Goal: Understand process/instructions: Learn how to perform a task or action

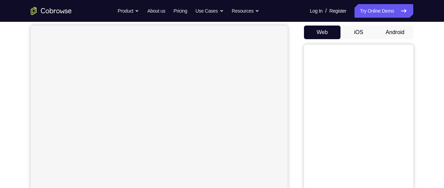
scroll to position [63, 0]
click at [388, 29] on button "Android" at bounding box center [394, 32] width 37 height 14
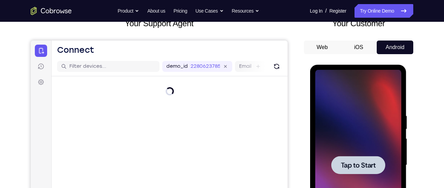
scroll to position [0, 0]
click at [340, 165] on span "Tap to Start" at bounding box center [357, 165] width 35 height 7
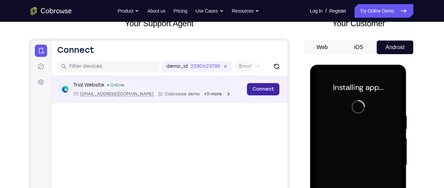
click at [263, 89] on link "Connect" at bounding box center [263, 89] width 32 height 12
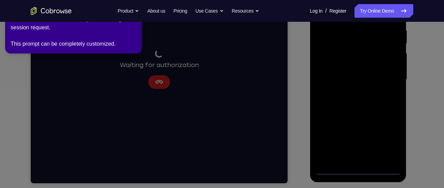
scroll to position [134, 0]
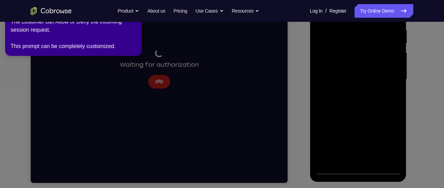
click at [352, 165] on icon at bounding box center [223, 92] width 452 height 191
click at [357, 167] on icon at bounding box center [223, 92] width 452 height 191
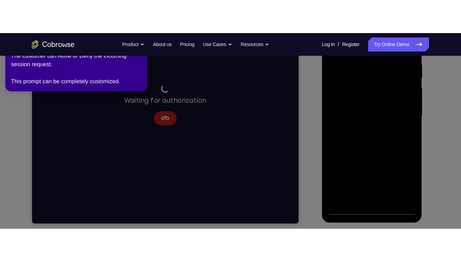
scroll to position [0, 0]
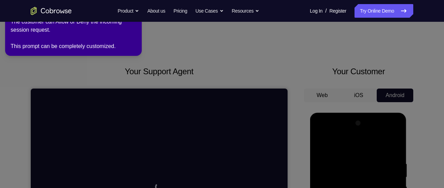
click at [18, 62] on icon at bounding box center [223, 92] width 452 height 191
click at [53, 71] on icon at bounding box center [223, 92] width 452 height 191
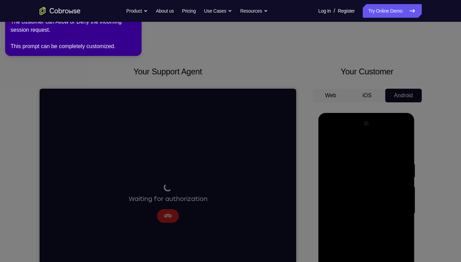
click at [395, 104] on icon at bounding box center [231, 129] width 469 height 265
click at [412, 125] on icon at bounding box center [231, 129] width 469 height 265
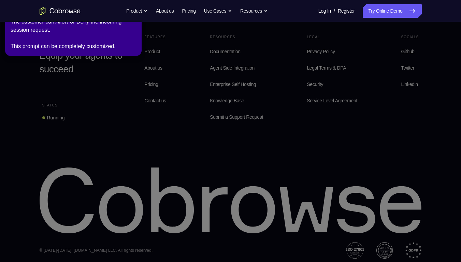
scroll to position [477, 0]
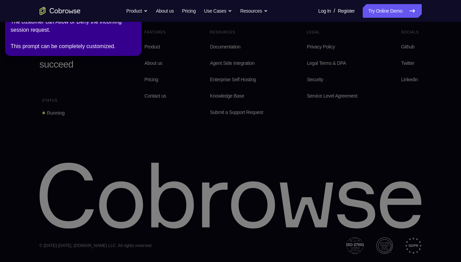
click at [119, 38] on div "The customer can Allow or Deny the incoming session request. This prompt can be…" at bounding box center [74, 34] width 126 height 33
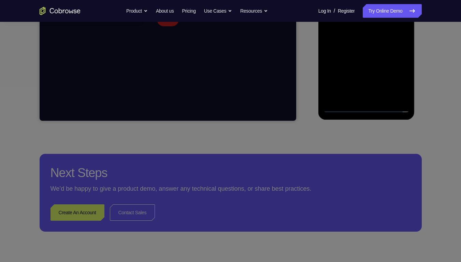
scroll to position [0, 0]
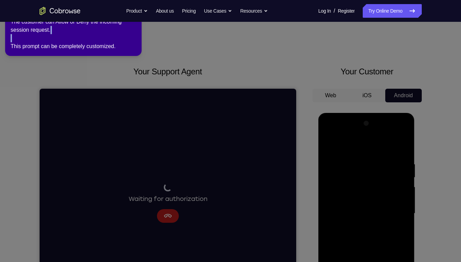
click button "×" at bounding box center [134, 8] width 3 height 7
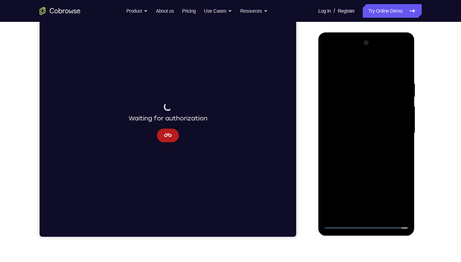
scroll to position [81, 0]
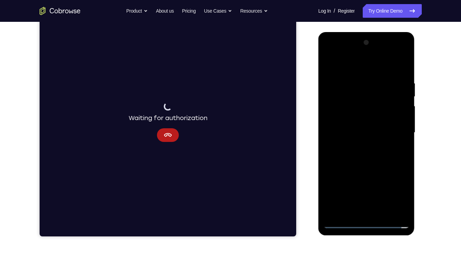
click at [366, 188] on div at bounding box center [367, 132] width 86 height 191
click at [367, 188] on div at bounding box center [367, 132] width 86 height 191
click at [365, 188] on div at bounding box center [367, 132] width 86 height 191
click at [403, 188] on div at bounding box center [367, 132] width 86 height 191
click at [394, 188] on div at bounding box center [367, 132] width 86 height 191
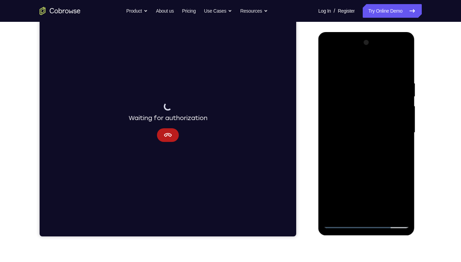
click at [340, 53] on div at bounding box center [367, 132] width 86 height 191
click at [390, 129] on div at bounding box center [367, 132] width 86 height 191
click at [372, 188] on div at bounding box center [367, 132] width 86 height 191
click at [358, 127] on div at bounding box center [367, 132] width 86 height 191
click at [343, 120] on div at bounding box center [367, 132] width 86 height 191
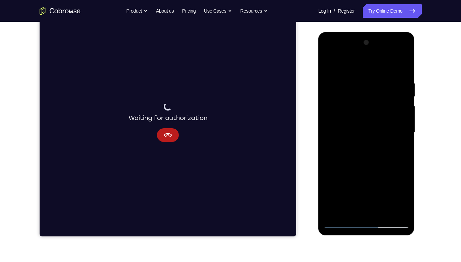
click at [363, 133] on div at bounding box center [367, 132] width 86 height 191
click at [366, 155] on div at bounding box center [367, 132] width 86 height 191
click at [347, 153] on div at bounding box center [367, 132] width 86 height 191
click at [391, 172] on div at bounding box center [367, 132] width 86 height 191
click at [404, 72] on div at bounding box center [367, 132] width 86 height 191
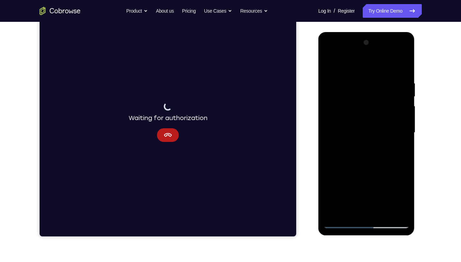
click at [382, 188] on div at bounding box center [367, 132] width 86 height 191
click at [369, 167] on div at bounding box center [367, 132] width 86 height 191
click at [363, 123] on div at bounding box center [367, 132] width 86 height 191
click at [350, 181] on div at bounding box center [367, 132] width 86 height 191
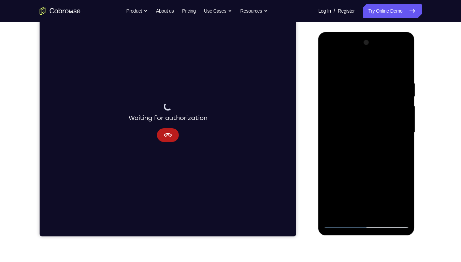
click at [405, 67] on div at bounding box center [367, 132] width 86 height 191
click at [405, 44] on div at bounding box center [367, 132] width 86 height 191
click at [406, 43] on div at bounding box center [367, 132] width 86 height 191
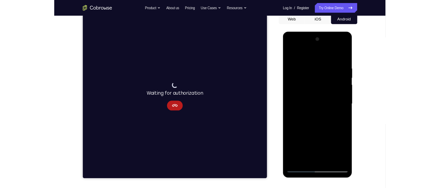
scroll to position [72, 0]
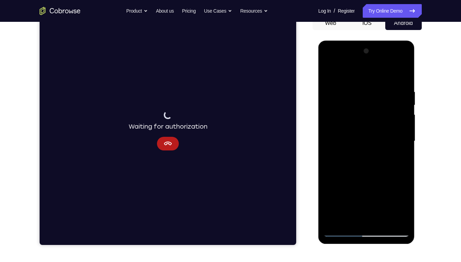
click at [330, 72] on div at bounding box center [367, 141] width 86 height 191
click at [404, 76] on div at bounding box center [367, 141] width 86 height 191
click at [403, 56] on div at bounding box center [367, 141] width 86 height 191
click at [382, 188] on div at bounding box center [367, 141] width 86 height 191
click at [357, 130] on div at bounding box center [367, 141] width 86 height 191
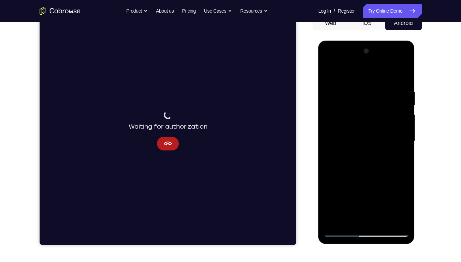
click at [369, 188] on div at bounding box center [367, 141] width 86 height 191
click at [361, 188] on div at bounding box center [367, 141] width 86 height 191
click at [374, 183] on div at bounding box center [367, 141] width 86 height 191
click at [329, 74] on div at bounding box center [367, 141] width 86 height 191
click at [356, 94] on div at bounding box center [367, 141] width 86 height 191
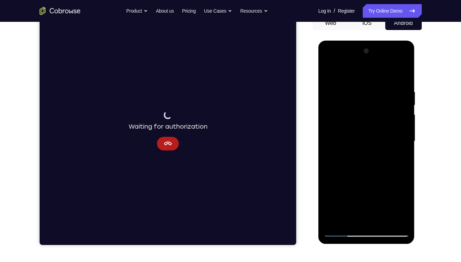
click at [403, 188] on div at bounding box center [367, 141] width 86 height 191
click at [402, 188] on div at bounding box center [367, 141] width 86 height 191
click at [349, 188] on div at bounding box center [367, 141] width 86 height 191
drag, startPoint x: 355, startPoint y: 202, endPoint x: 373, endPoint y: 157, distance: 48.2
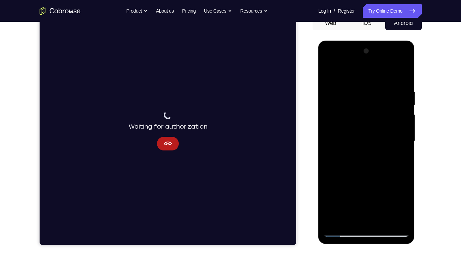
click at [373, 157] on div at bounding box center [367, 141] width 86 height 191
drag, startPoint x: 353, startPoint y: 198, endPoint x: 366, endPoint y: 139, distance: 60.3
click at [366, 139] on div at bounding box center [367, 141] width 86 height 191
drag, startPoint x: 364, startPoint y: 197, endPoint x: 373, endPoint y: 152, distance: 46.0
click at [373, 152] on div at bounding box center [367, 141] width 86 height 191
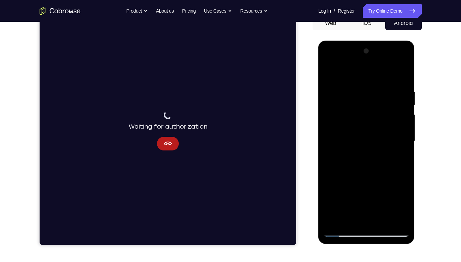
drag, startPoint x: 364, startPoint y: 181, endPoint x: 365, endPoint y: 211, distance: 30.0
click at [365, 188] on div at bounding box center [367, 141] width 86 height 191
click at [328, 179] on div at bounding box center [367, 141] width 86 height 191
click at [400, 150] on div at bounding box center [367, 141] width 86 height 191
drag, startPoint x: 390, startPoint y: 106, endPoint x: 346, endPoint y: 105, distance: 43.4
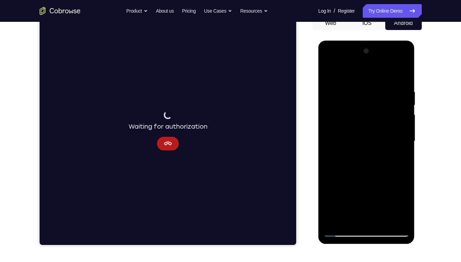
click at [346, 105] on div at bounding box center [367, 141] width 86 height 191
drag, startPoint x: 387, startPoint y: 103, endPoint x: 348, endPoint y: 103, distance: 38.6
click at [348, 103] on div at bounding box center [367, 141] width 86 height 191
click at [329, 70] on div at bounding box center [367, 141] width 86 height 191
click at [404, 70] on div at bounding box center [367, 141] width 86 height 191
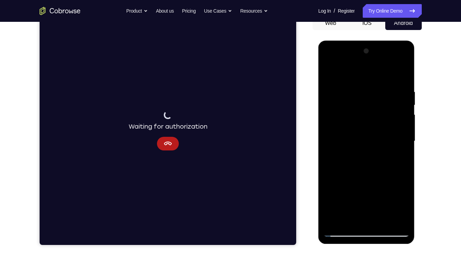
click at [390, 84] on div at bounding box center [367, 141] width 86 height 191
click at [340, 119] on div at bounding box center [367, 141] width 86 height 191
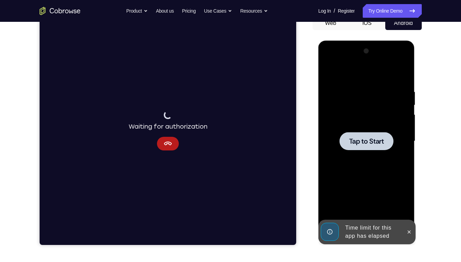
click at [329, 72] on div at bounding box center [367, 141] width 86 height 191
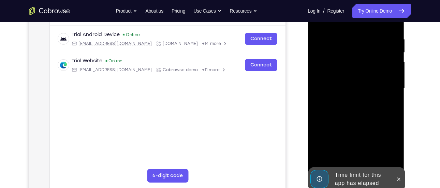
scroll to position [124, 0]
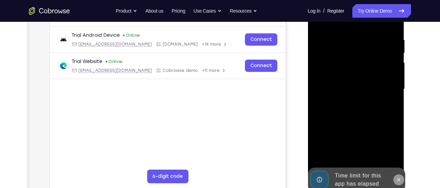
click at [401, 177] on icon at bounding box center [398, 179] width 5 height 5
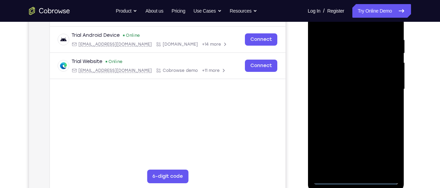
click at [359, 181] on div at bounding box center [356, 89] width 86 height 191
click at [387, 149] on div at bounding box center [356, 89] width 86 height 191
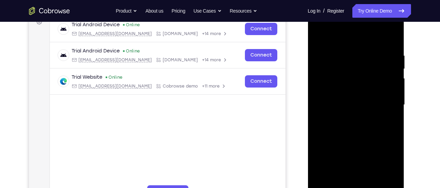
scroll to position [108, 0]
click at [331, 27] on div at bounding box center [356, 105] width 86 height 191
click at [388, 102] on div at bounding box center [356, 105] width 86 height 191
click at [348, 183] on div at bounding box center [356, 105] width 86 height 191
click at [346, 100] on div at bounding box center [356, 105] width 86 height 191
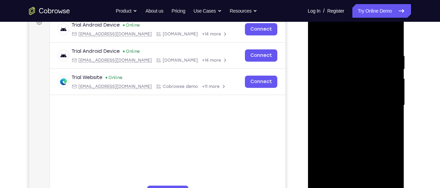
click at [333, 111] on div at bounding box center [356, 105] width 86 height 191
click at [338, 102] on div at bounding box center [356, 105] width 86 height 191
click at [355, 127] on div at bounding box center [356, 105] width 86 height 191
click at [338, 112] on div at bounding box center [356, 105] width 86 height 191
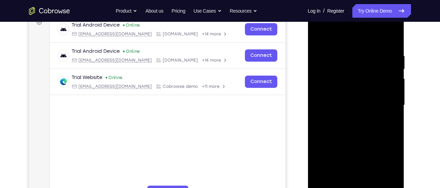
click at [394, 47] on div at bounding box center [356, 105] width 86 height 191
click at [398, 39] on div at bounding box center [356, 105] width 86 height 191
click at [363, 47] on div at bounding box center [356, 105] width 86 height 191
click at [328, 58] on div at bounding box center [356, 105] width 86 height 191
click at [359, 58] on div at bounding box center [356, 105] width 86 height 191
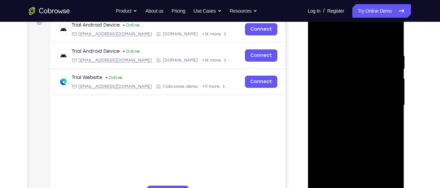
click at [323, 183] on div at bounding box center [356, 105] width 86 height 191
click at [397, 37] on div at bounding box center [356, 105] width 86 height 191
click at [358, 50] on div at bounding box center [356, 105] width 86 height 191
click at [367, 60] on div at bounding box center [356, 105] width 86 height 191
click at [332, 71] on div at bounding box center [356, 105] width 86 height 191
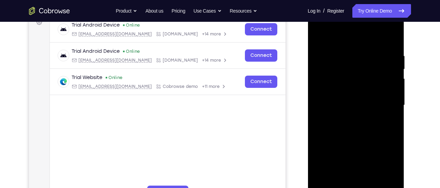
click at [318, 36] on div at bounding box center [356, 105] width 86 height 191
click at [369, 58] on div at bounding box center [356, 105] width 86 height 191
click at [369, 59] on div at bounding box center [356, 105] width 86 height 191
click at [324, 185] on div at bounding box center [356, 105] width 86 height 191
click at [367, 56] on div at bounding box center [356, 105] width 86 height 191
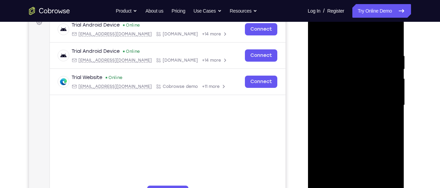
click at [381, 183] on div at bounding box center [356, 105] width 86 height 191
click at [391, 39] on div at bounding box center [356, 105] width 86 height 191
drag, startPoint x: 356, startPoint y: 132, endPoint x: 359, endPoint y: 52, distance: 79.9
click at [359, 52] on div at bounding box center [356, 105] width 86 height 191
drag, startPoint x: 351, startPoint y: 146, endPoint x: 352, endPoint y: 41, distance: 104.8
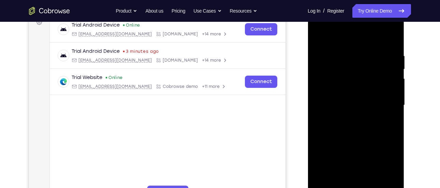
click at [352, 41] on div at bounding box center [356, 105] width 86 height 191
click at [336, 132] on div at bounding box center [356, 105] width 86 height 191
click at [320, 37] on div at bounding box center [356, 105] width 86 height 191
click at [339, 185] on div at bounding box center [356, 105] width 86 height 191
click at [340, 35] on div at bounding box center [356, 105] width 86 height 191
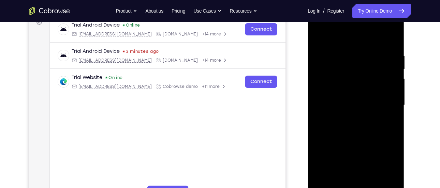
click at [338, 48] on div at bounding box center [356, 105] width 86 height 191
drag, startPoint x: 385, startPoint y: 78, endPoint x: 386, endPoint y: 102, distance: 24.3
click at [386, 102] on div at bounding box center [356, 105] width 86 height 191
click at [322, 184] on div at bounding box center [356, 105] width 86 height 191
click at [345, 56] on div at bounding box center [356, 105] width 86 height 191
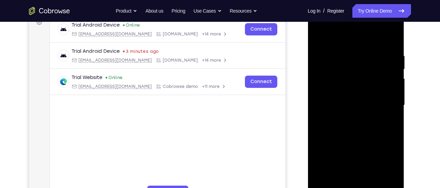
click at [390, 41] on div at bounding box center [356, 105] width 86 height 191
drag, startPoint x: 378, startPoint y: 52, endPoint x: 297, endPoint y: 52, distance: 81.6
click at [308, 52] on html "Online web based iOS Simulators and Android Emulators. Run iPhone, iPad, Mobile…" at bounding box center [356, 107] width 97 height 205
drag, startPoint x: 320, startPoint y: 51, endPoint x: 362, endPoint y: 52, distance: 42.0
click at [362, 52] on div at bounding box center [356, 105] width 86 height 191
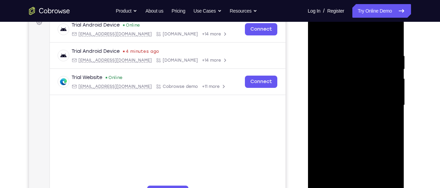
click at [325, 48] on div at bounding box center [356, 105] width 86 height 191
click at [390, 38] on div at bounding box center [356, 105] width 86 height 191
click at [367, 55] on div at bounding box center [356, 105] width 86 height 191
click at [391, 40] on div at bounding box center [356, 105] width 86 height 191
drag, startPoint x: 340, startPoint y: 53, endPoint x: 383, endPoint y: 55, distance: 43.4
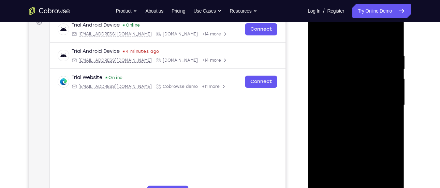
click at [383, 55] on div at bounding box center [356, 105] width 86 height 191
click at [343, 51] on div at bounding box center [356, 105] width 86 height 191
click at [392, 40] on div at bounding box center [356, 105] width 86 height 191
click at [364, 49] on div at bounding box center [356, 105] width 86 height 191
drag, startPoint x: 367, startPoint y: 50, endPoint x: 347, endPoint y: 50, distance: 19.8
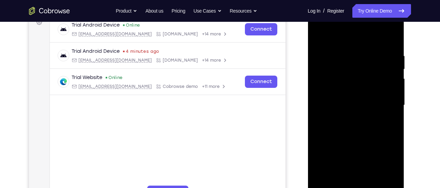
click at [347, 50] on div at bounding box center [356, 105] width 86 height 191
drag, startPoint x: 366, startPoint y: 51, endPoint x: 343, endPoint y: 51, distance: 23.2
click at [343, 51] on div at bounding box center [356, 105] width 86 height 191
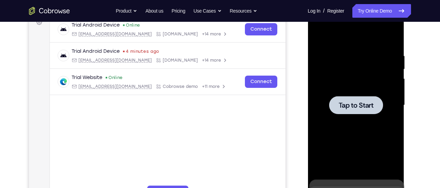
click at [362, 112] on div at bounding box center [356, 105] width 54 height 18
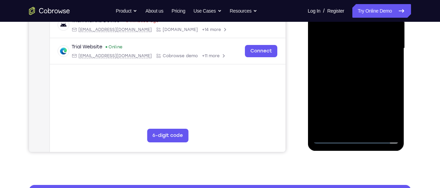
scroll to position [166, 0]
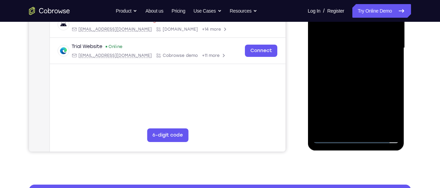
click at [355, 141] on div at bounding box center [356, 48] width 86 height 191
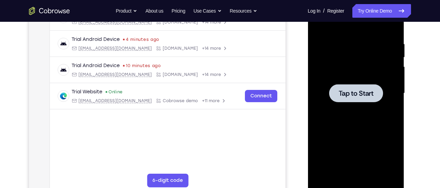
scroll to position [120, 0]
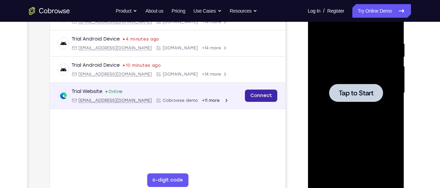
click at [262, 97] on link "Connect" at bounding box center [261, 96] width 32 height 12
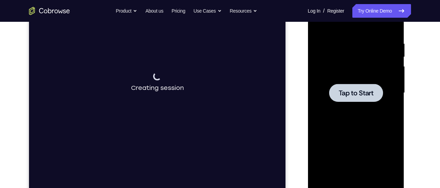
click at [340, 102] on div at bounding box center [356, 93] width 54 height 18
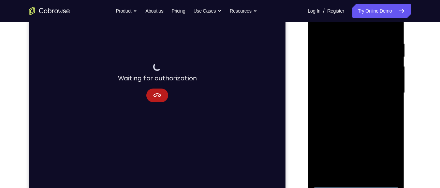
click at [353, 181] on div at bounding box center [356, 93] width 86 height 191
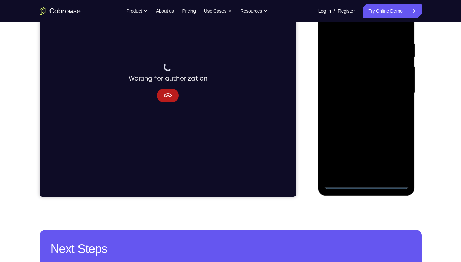
click at [365, 187] on div at bounding box center [367, 93] width 86 height 191
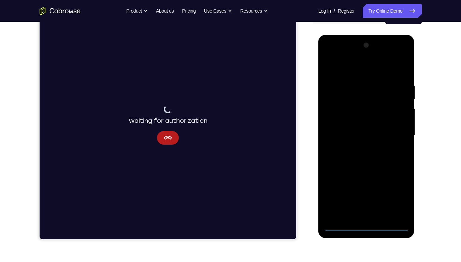
scroll to position [79, 0]
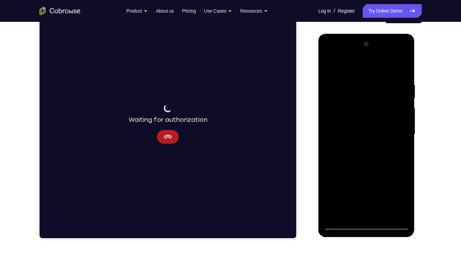
click at [368, 188] on div at bounding box center [367, 134] width 86 height 191
click at [394, 188] on div at bounding box center [367, 134] width 86 height 191
click at [332, 58] on div at bounding box center [367, 134] width 86 height 191
click at [396, 129] on div at bounding box center [367, 134] width 86 height 191
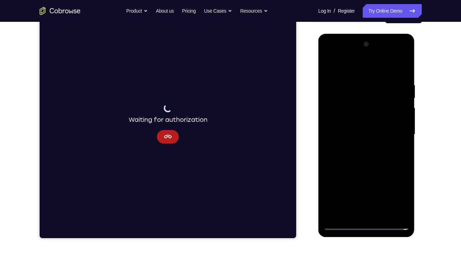
click at [359, 147] on div at bounding box center [367, 134] width 86 height 191
click at [353, 125] on div at bounding box center [367, 134] width 86 height 191
click at [367, 135] on div at bounding box center [367, 134] width 86 height 191
click at [365, 156] on div at bounding box center [367, 134] width 86 height 191
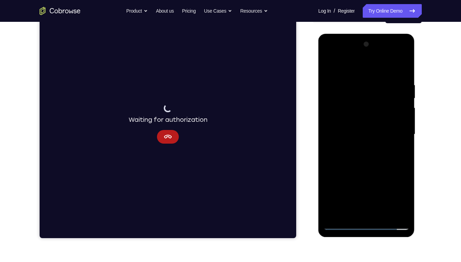
click at [365, 156] on div at bounding box center [367, 134] width 86 height 191
click at [404, 70] on div at bounding box center [367, 134] width 86 height 191
click at [379, 76] on div at bounding box center [367, 134] width 86 height 191
click at [401, 67] on div at bounding box center [367, 134] width 86 height 191
click at [404, 64] on div at bounding box center [367, 134] width 86 height 191
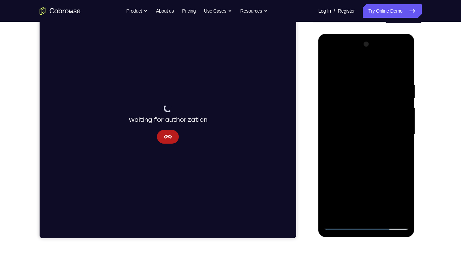
click at [370, 80] on div at bounding box center [367, 134] width 86 height 191
click at [330, 63] on div at bounding box center [367, 134] width 86 height 191
click at [341, 188] on div at bounding box center [367, 134] width 86 height 191
click at [406, 188] on div at bounding box center [367, 134] width 86 height 191
drag, startPoint x: 359, startPoint y: 178, endPoint x: 365, endPoint y: 120, distance: 58.3
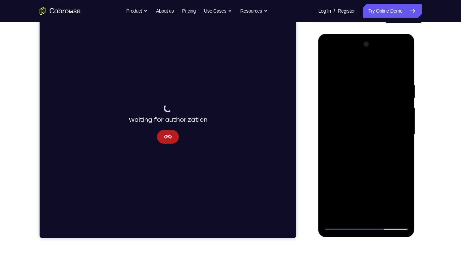
click at [365, 120] on div at bounding box center [367, 134] width 86 height 191
drag, startPoint x: 366, startPoint y: 166, endPoint x: 369, endPoint y: 94, distance: 72.8
click at [369, 94] on div at bounding box center [367, 134] width 86 height 191
drag, startPoint x: 360, startPoint y: 151, endPoint x: 364, endPoint y: 90, distance: 61.3
click at [364, 90] on div at bounding box center [367, 134] width 86 height 191
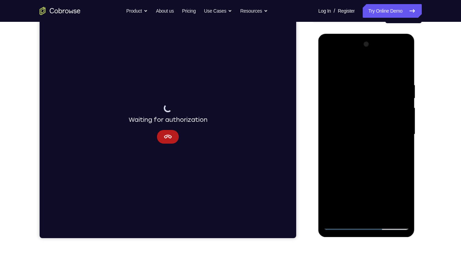
drag, startPoint x: 359, startPoint y: 112, endPoint x: 362, endPoint y: 159, distance: 47.5
click at [362, 159] on div at bounding box center [367, 134] width 86 height 191
drag, startPoint x: 357, startPoint y: 170, endPoint x: 357, endPoint y: 127, distance: 43.0
click at [357, 127] on div at bounding box center [367, 134] width 86 height 191
click at [329, 187] on div at bounding box center [367, 134] width 86 height 191
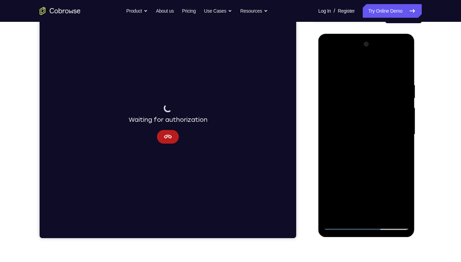
click at [345, 186] on div at bounding box center [367, 134] width 86 height 191
click at [331, 66] on div at bounding box center [367, 134] width 86 height 191
click at [339, 187] on div at bounding box center [367, 134] width 86 height 191
click at [344, 188] on div at bounding box center [367, 134] width 86 height 191
click at [348, 188] on div at bounding box center [367, 134] width 86 height 191
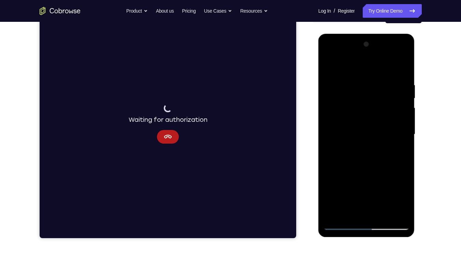
click at [375, 183] on div at bounding box center [367, 134] width 86 height 191
click at [377, 184] on div at bounding box center [367, 134] width 86 height 191
click at [399, 124] on div at bounding box center [367, 134] width 86 height 191
click at [329, 63] on div at bounding box center [367, 134] width 86 height 191
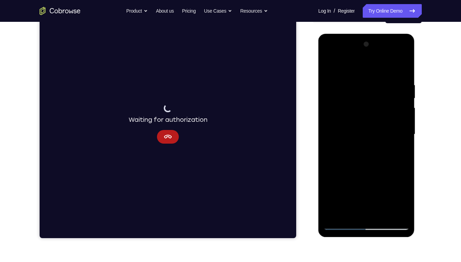
drag, startPoint x: 357, startPoint y: 165, endPoint x: 369, endPoint y: 126, distance: 40.2
click at [369, 126] on div at bounding box center [367, 134] width 86 height 191
drag, startPoint x: 362, startPoint y: 169, endPoint x: 371, endPoint y: 104, distance: 65.1
click at [371, 104] on div at bounding box center [367, 134] width 86 height 191
drag, startPoint x: 353, startPoint y: 178, endPoint x: 355, endPoint y: 145, distance: 32.8
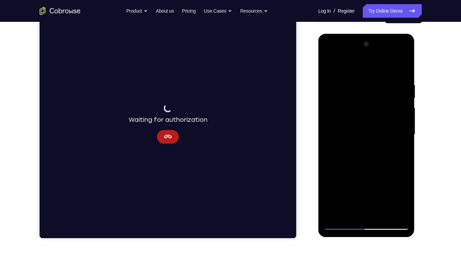
click at [355, 145] on div at bounding box center [367, 134] width 86 height 191
drag, startPoint x: 360, startPoint y: 141, endPoint x: 365, endPoint y: 87, distance: 53.4
click at [365, 87] on div at bounding box center [367, 134] width 86 height 191
drag, startPoint x: 353, startPoint y: 176, endPoint x: 368, endPoint y: 92, distance: 85.0
click at [368, 92] on div at bounding box center [367, 134] width 86 height 191
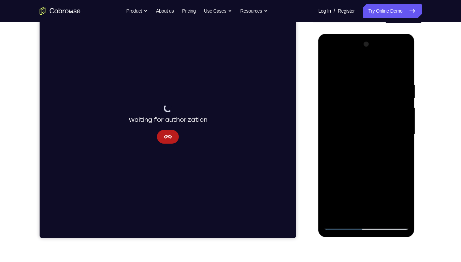
drag, startPoint x: 362, startPoint y: 87, endPoint x: 368, endPoint y: 134, distance: 46.7
click at [368, 134] on div at bounding box center [367, 134] width 86 height 191
drag, startPoint x: 357, startPoint y: 145, endPoint x: 358, endPoint y: 117, distance: 28.4
click at [358, 117] on div at bounding box center [367, 134] width 86 height 191
click at [330, 188] on div at bounding box center [367, 134] width 86 height 191
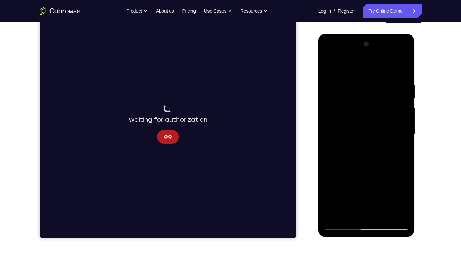
drag, startPoint x: 360, startPoint y: 176, endPoint x: 369, endPoint y: 93, distance: 83.7
click at [369, 93] on div at bounding box center [367, 134] width 86 height 191
drag, startPoint x: 362, startPoint y: 160, endPoint x: 367, endPoint y: 67, distance: 93.3
click at [367, 67] on div at bounding box center [367, 134] width 86 height 191
drag, startPoint x: 360, startPoint y: 165, endPoint x: 365, endPoint y: 117, distance: 47.3
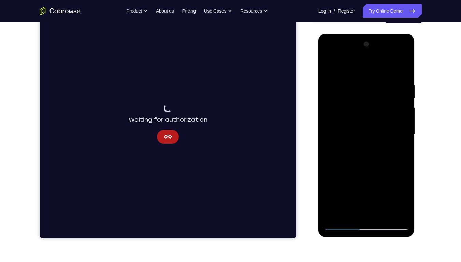
click at [365, 117] on div at bounding box center [367, 134] width 86 height 191
drag, startPoint x: 363, startPoint y: 170, endPoint x: 373, endPoint y: 124, distance: 46.7
click at [373, 124] on div at bounding box center [367, 134] width 86 height 191
drag, startPoint x: 364, startPoint y: 176, endPoint x: 370, endPoint y: 127, distance: 49.8
click at [370, 127] on div at bounding box center [367, 134] width 86 height 191
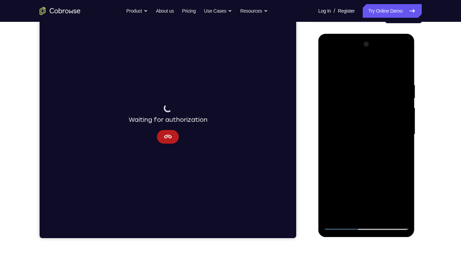
drag, startPoint x: 365, startPoint y: 167, endPoint x: 369, endPoint y: 128, distance: 39.1
click at [369, 128] on div at bounding box center [367, 134] width 86 height 191
drag, startPoint x: 362, startPoint y: 158, endPoint x: 361, endPoint y: 130, distance: 28.7
click at [361, 130] on div at bounding box center [367, 134] width 86 height 191
drag, startPoint x: 361, startPoint y: 185, endPoint x: 369, endPoint y: 141, distance: 44.2
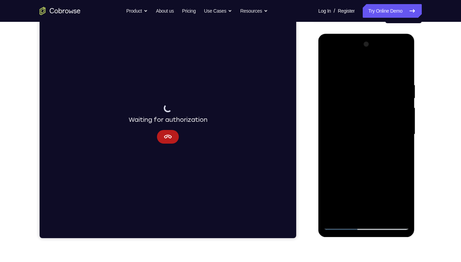
click at [369, 141] on div at bounding box center [367, 134] width 86 height 191
drag, startPoint x: 362, startPoint y: 139, endPoint x: 368, endPoint y: 190, distance: 51.5
click at [368, 188] on div at bounding box center [367, 134] width 86 height 191
drag, startPoint x: 362, startPoint y: 140, endPoint x: 364, endPoint y: 80, distance: 60.1
click at [364, 80] on div at bounding box center [367, 134] width 86 height 191
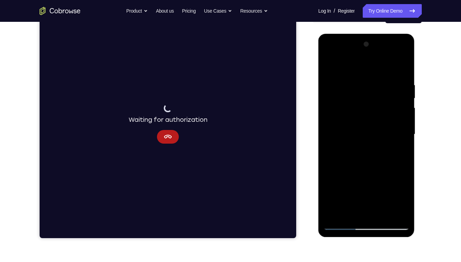
drag, startPoint x: 362, startPoint y: 137, endPoint x: 366, endPoint y: 93, distance: 43.6
click at [366, 93] on div at bounding box center [367, 134] width 86 height 191
drag, startPoint x: 364, startPoint y: 171, endPoint x: 365, endPoint y: 122, distance: 48.5
click at [365, 122] on div at bounding box center [367, 134] width 86 height 191
drag, startPoint x: 360, startPoint y: 178, endPoint x: 356, endPoint y: 138, distance: 40.1
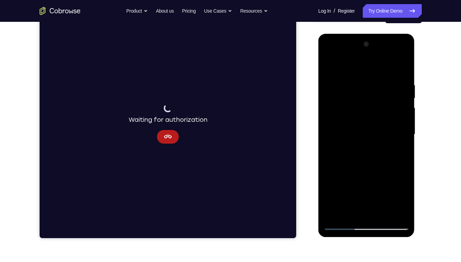
click at [356, 138] on div at bounding box center [367, 134] width 86 height 191
drag, startPoint x: 357, startPoint y: 156, endPoint x: 359, endPoint y: 87, distance: 69.0
click at [359, 87] on div at bounding box center [367, 134] width 86 height 191
drag, startPoint x: 362, startPoint y: 169, endPoint x: 356, endPoint y: 97, distance: 71.6
click at [356, 97] on div at bounding box center [367, 134] width 86 height 191
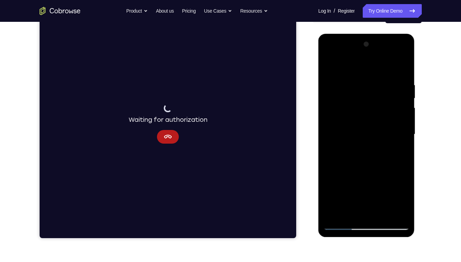
click at [335, 188] on div at bounding box center [367, 134] width 86 height 191
drag, startPoint x: 386, startPoint y: 79, endPoint x: 348, endPoint y: 77, distance: 37.2
click at [348, 77] on div at bounding box center [367, 134] width 86 height 191
drag, startPoint x: 376, startPoint y: 80, endPoint x: 340, endPoint y: 83, distance: 35.9
click at [340, 83] on div at bounding box center [367, 134] width 86 height 191
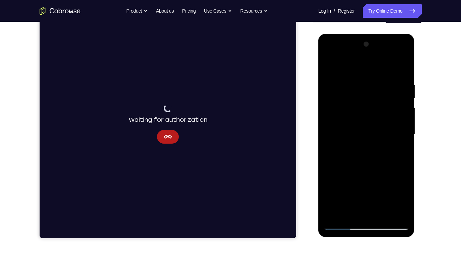
drag, startPoint x: 381, startPoint y: 80, endPoint x: 353, endPoint y: 82, distance: 28.1
click at [353, 82] on div at bounding box center [367, 134] width 86 height 191
drag, startPoint x: 355, startPoint y: 82, endPoint x: 398, endPoint y: 79, distance: 43.5
click at [398, 79] on div at bounding box center [367, 134] width 86 height 191
drag, startPoint x: 352, startPoint y: 80, endPoint x: 392, endPoint y: 78, distance: 40.3
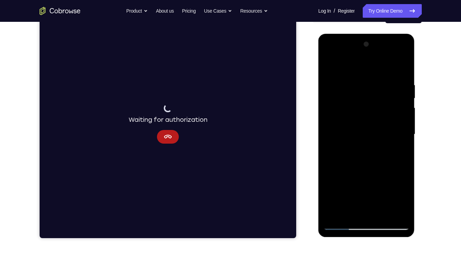
click at [392, 78] on div at bounding box center [367, 134] width 86 height 191
drag, startPoint x: 345, startPoint y: 82, endPoint x: 378, endPoint y: 81, distance: 32.8
click at [378, 81] on div at bounding box center [367, 134] width 86 height 191
drag, startPoint x: 344, startPoint y: 82, endPoint x: 339, endPoint y: 86, distance: 6.0
click at [372, 81] on div at bounding box center [367, 134] width 86 height 191
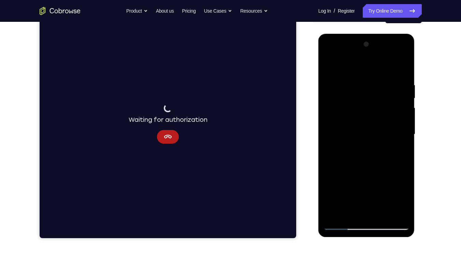
drag, startPoint x: 339, startPoint y: 86, endPoint x: 384, endPoint y: 86, distance: 44.4
click at [384, 86] on div at bounding box center [367, 134] width 86 height 191
drag, startPoint x: 389, startPoint y: 82, endPoint x: 353, endPoint y: 79, distance: 36.3
click at [353, 79] on div at bounding box center [367, 134] width 86 height 191
click at [387, 81] on div at bounding box center [367, 134] width 86 height 191
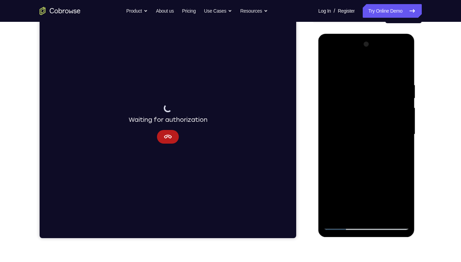
click at [394, 188] on div at bounding box center [367, 134] width 86 height 191
click at [347, 188] on div at bounding box center [367, 134] width 86 height 191
click at [402, 188] on div at bounding box center [367, 134] width 86 height 191
click at [403, 68] on div at bounding box center [367, 134] width 86 height 191
click at [384, 188] on div at bounding box center [367, 134] width 86 height 191
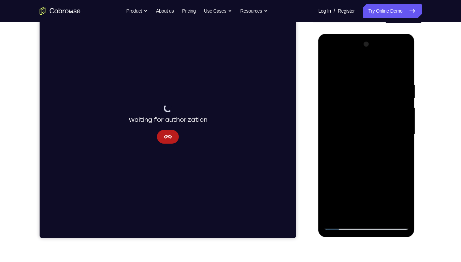
click at [361, 170] on div at bounding box center [367, 134] width 86 height 191
click at [341, 188] on div at bounding box center [367, 134] width 86 height 191
drag, startPoint x: 389, startPoint y: 80, endPoint x: 332, endPoint y: 76, distance: 56.8
click at [332, 76] on div at bounding box center [367, 134] width 86 height 191
drag, startPoint x: 390, startPoint y: 83, endPoint x: 321, endPoint y: 83, distance: 69.3
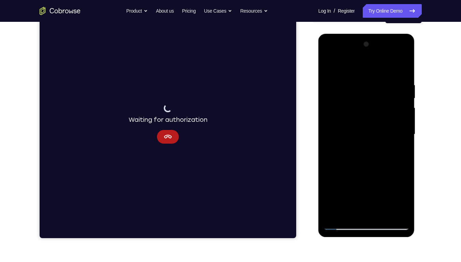
click at [321, 83] on div at bounding box center [366, 135] width 97 height 203
drag, startPoint x: 385, startPoint y: 83, endPoint x: 342, endPoint y: 84, distance: 43.4
click at [342, 84] on div at bounding box center [367, 134] width 86 height 191
drag, startPoint x: 388, startPoint y: 82, endPoint x: 322, endPoint y: 89, distance: 66.6
click at [322, 89] on div at bounding box center [366, 135] width 97 height 203
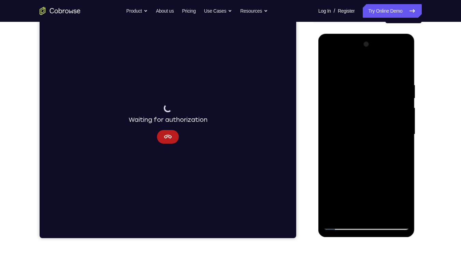
drag, startPoint x: 379, startPoint y: 77, endPoint x: 327, endPoint y: 77, distance: 52.6
click at [327, 77] on div at bounding box center [367, 134] width 86 height 191
drag, startPoint x: 387, startPoint y: 83, endPoint x: 345, endPoint y: 85, distance: 42.0
click at [345, 85] on div at bounding box center [367, 134] width 86 height 191
click at [352, 188] on div at bounding box center [367, 134] width 86 height 191
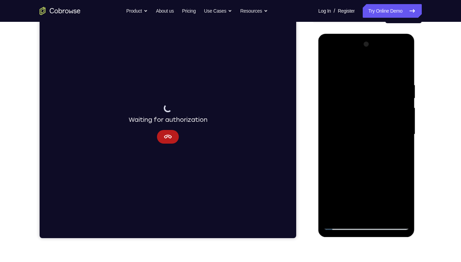
click at [342, 63] on div at bounding box center [367, 134] width 86 height 191
click at [402, 188] on div at bounding box center [367, 134] width 86 height 191
click at [339, 100] on div at bounding box center [367, 134] width 86 height 191
click at [363, 188] on div at bounding box center [367, 134] width 86 height 191
click at [349, 188] on div at bounding box center [367, 134] width 86 height 191
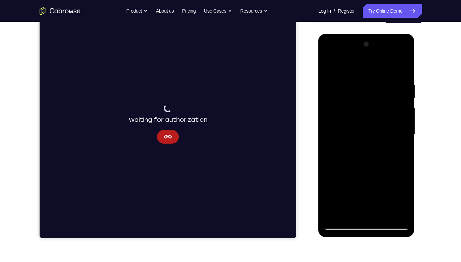
click at [329, 173] on div at bounding box center [367, 134] width 86 height 191
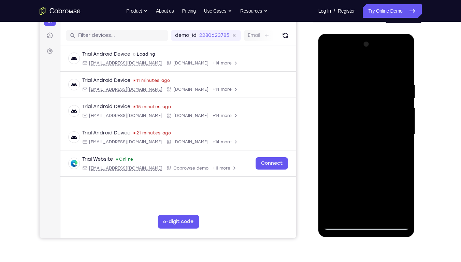
click at [342, 188] on div at bounding box center [367, 134] width 86 height 191
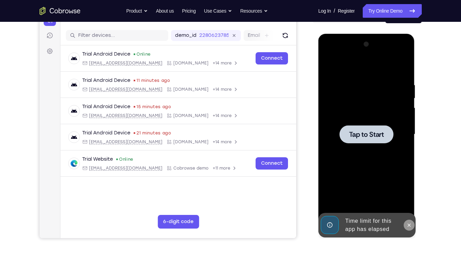
click at [407, 188] on icon at bounding box center [408, 225] width 5 height 5
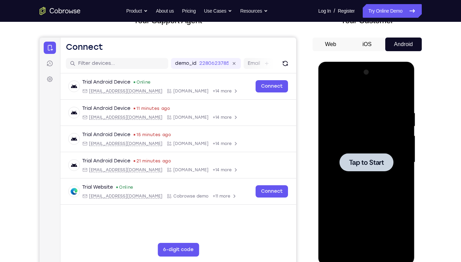
scroll to position [51, 0]
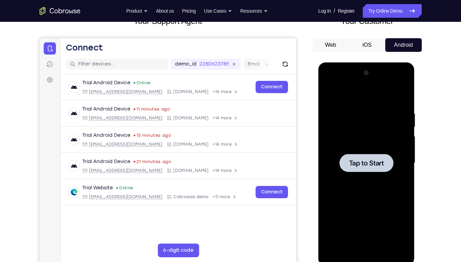
click at [361, 43] on button "iOS" at bounding box center [367, 45] width 37 height 14
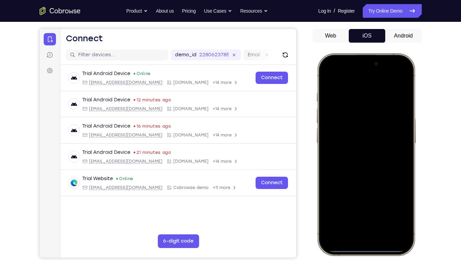
scroll to position [78, 0]
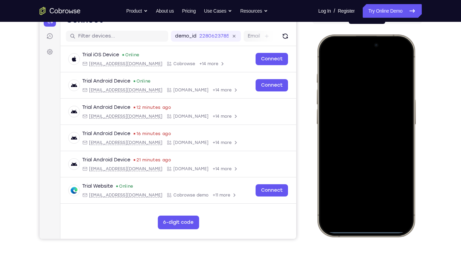
drag, startPoint x: 367, startPoint y: 230, endPoint x: 368, endPoint y: 162, distance: 68.3
click at [368, 162] on div at bounding box center [366, 135] width 90 height 195
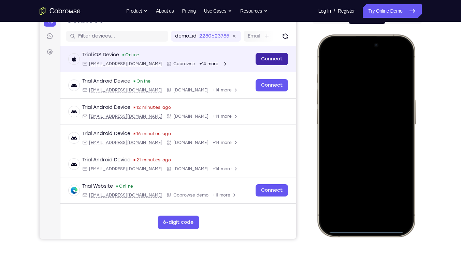
click at [267, 59] on link "Connect" at bounding box center [271, 59] width 32 height 12
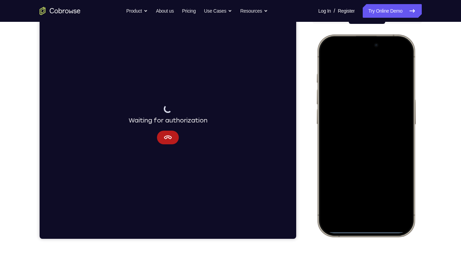
drag, startPoint x: 367, startPoint y: 53, endPoint x: 366, endPoint y: 182, distance: 129.0
click at [366, 182] on div at bounding box center [366, 135] width 90 height 195
click at [365, 188] on div at bounding box center [366, 135] width 90 height 195
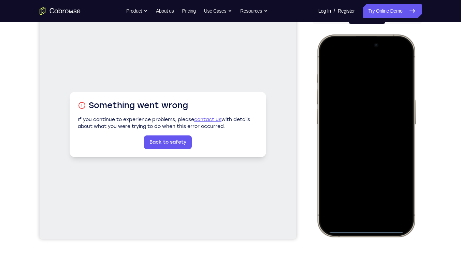
click at [385, 49] on div at bounding box center [366, 135] width 90 height 195
drag, startPoint x: 366, startPoint y: 56, endPoint x: 368, endPoint y: 190, distance: 134.8
click at [368, 188] on div at bounding box center [366, 135] width 90 height 195
click at [361, 188] on div at bounding box center [366, 135] width 90 height 195
drag, startPoint x: 366, startPoint y: 231, endPoint x: 372, endPoint y: 87, distance: 143.8
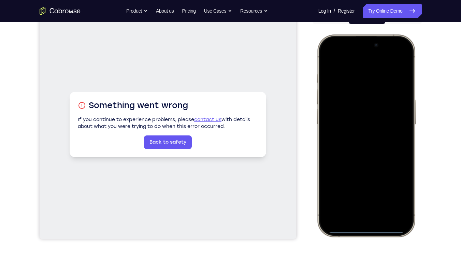
click at [372, 87] on div at bounding box center [366, 135] width 90 height 195
drag, startPoint x: 367, startPoint y: 230, endPoint x: 358, endPoint y: 55, distance: 175.3
click at [358, 55] on div at bounding box center [366, 135] width 90 height 195
click at [362, 188] on div at bounding box center [366, 135] width 90 height 195
drag, startPoint x: 362, startPoint y: 231, endPoint x: 359, endPoint y: 179, distance: 51.9
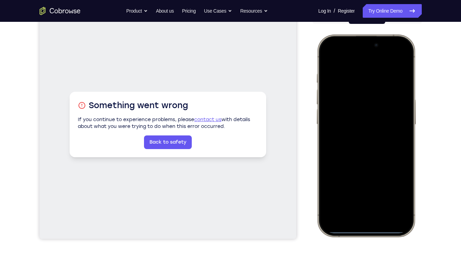
click at [359, 179] on div at bounding box center [366, 135] width 90 height 195
drag, startPoint x: 362, startPoint y: 230, endPoint x: 356, endPoint y: 98, distance: 132.9
click at [356, 98] on div at bounding box center [366, 135] width 90 height 195
drag, startPoint x: 363, startPoint y: 56, endPoint x: 406, endPoint y: 262, distance: 210.6
click at [406, 188] on html "Online web based iOS Simulators and Android Emulators. Run iPhone, iPad, Mobile…" at bounding box center [367, 136] width 102 height 205
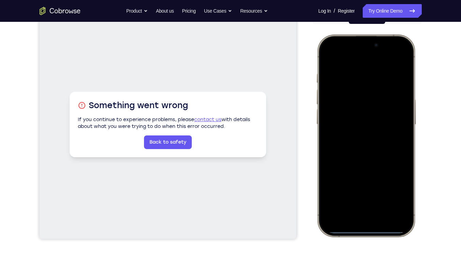
click at [387, 44] on div at bounding box center [366, 135] width 90 height 195
drag, startPoint x: 384, startPoint y: 42, endPoint x: 373, endPoint y: 219, distance: 177.5
click at [373, 188] on div at bounding box center [366, 135] width 90 height 195
click at [395, 156] on div at bounding box center [366, 135] width 90 height 195
drag, startPoint x: 395, startPoint y: 156, endPoint x: 282, endPoint y: 145, distance: 113.8
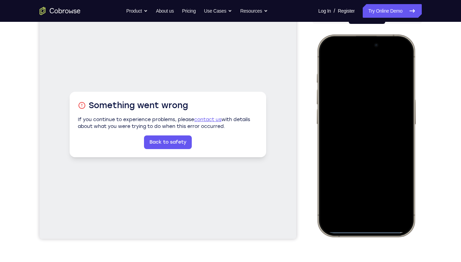
click at [316, 145] on html "Online web based iOS Simulators and Android Emulators. Run iPhone, iPad, Mobile…" at bounding box center [367, 136] width 102 height 205
drag, startPoint x: 363, startPoint y: 232, endPoint x: 365, endPoint y: 190, distance: 41.3
click at [365, 188] on div at bounding box center [366, 135] width 90 height 195
click at [363, 188] on div at bounding box center [366, 135] width 90 height 195
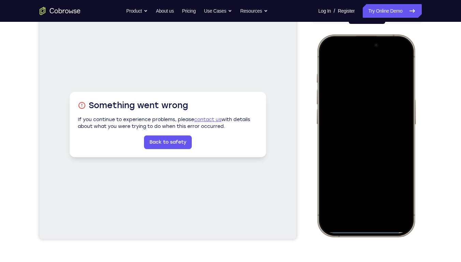
click at [363, 188] on div at bounding box center [366, 135] width 90 height 195
click at [362, 188] on div at bounding box center [366, 135] width 90 height 195
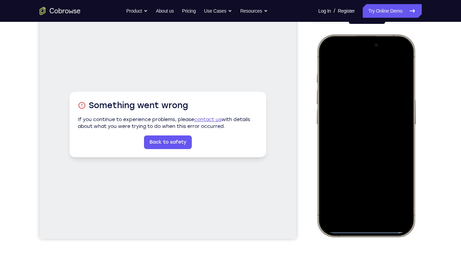
click at [362, 188] on div at bounding box center [366, 135] width 90 height 195
drag, startPoint x: 362, startPoint y: 231, endPoint x: 374, endPoint y: 143, distance: 88.1
click at [374, 143] on div at bounding box center [366, 135] width 90 height 195
click at [358, 188] on div at bounding box center [366, 135] width 90 height 195
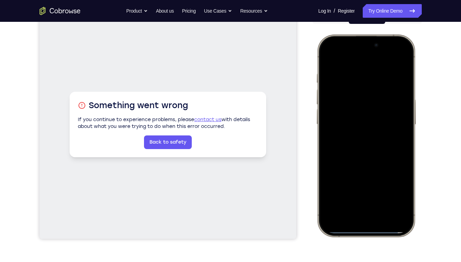
click at [358, 188] on div at bounding box center [366, 135] width 90 height 195
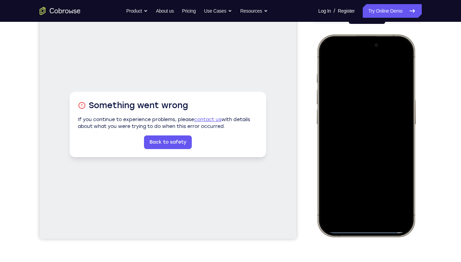
click at [358, 188] on div at bounding box center [366, 135] width 90 height 195
click at [361, 188] on div at bounding box center [366, 135] width 90 height 195
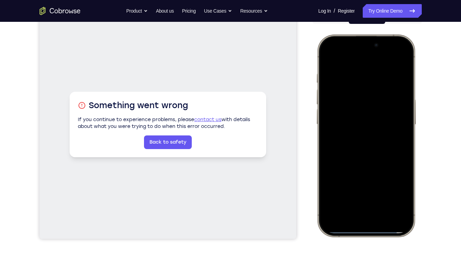
click at [361, 188] on div at bounding box center [366, 135] width 90 height 195
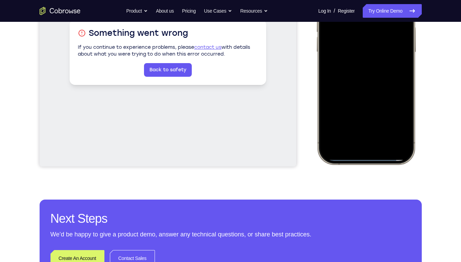
scroll to position [151, 0]
drag, startPoint x: 359, startPoint y: 157, endPoint x: 366, endPoint y: 64, distance: 93.4
click at [366, 64] on div at bounding box center [366, 63] width 90 height 195
drag, startPoint x: 356, startPoint y: 157, endPoint x: 363, endPoint y: 90, distance: 67.6
click at [363, 90] on div at bounding box center [366, 63] width 90 height 195
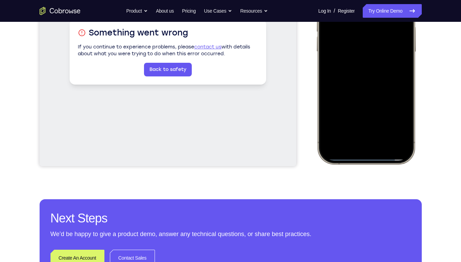
drag, startPoint x: 370, startPoint y: 156, endPoint x: 343, endPoint y: 122, distance: 43.1
click at [343, 122] on div at bounding box center [366, 63] width 90 height 195
click at [354, 157] on div at bounding box center [366, 63] width 90 height 195
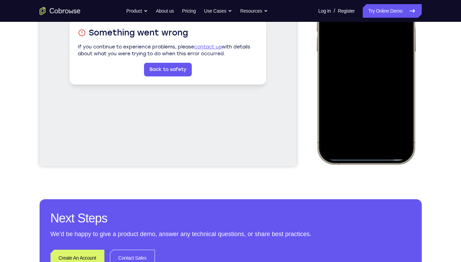
click at [354, 157] on div at bounding box center [366, 63] width 90 height 195
drag, startPoint x: 354, startPoint y: 157, endPoint x: 366, endPoint y: 97, distance: 61.2
click at [366, 97] on div at bounding box center [366, 63] width 90 height 195
click at [358, 160] on div at bounding box center [366, 63] width 90 height 195
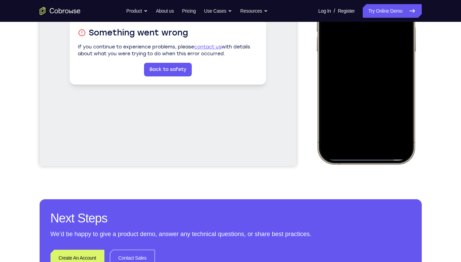
click at [358, 160] on div at bounding box center [366, 63] width 90 height 195
drag, startPoint x: 358, startPoint y: 160, endPoint x: 366, endPoint y: 82, distance: 78.9
click at [363, 157] on div at bounding box center [366, 63] width 90 height 195
click at [366, 82] on div at bounding box center [366, 63] width 90 height 195
drag, startPoint x: 356, startPoint y: 159, endPoint x: 363, endPoint y: 137, distance: 23.1
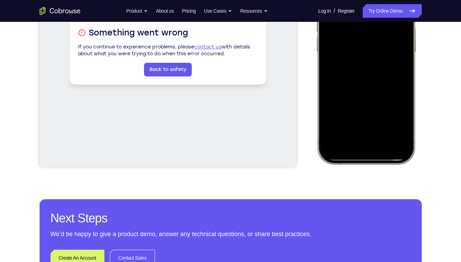
click at [362, 95] on div at bounding box center [366, 63] width 90 height 195
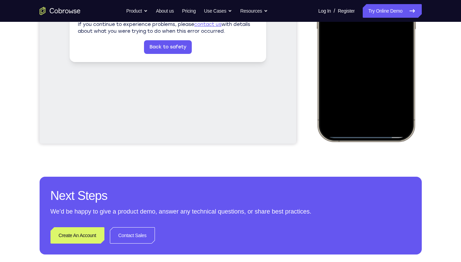
scroll to position [182, 0]
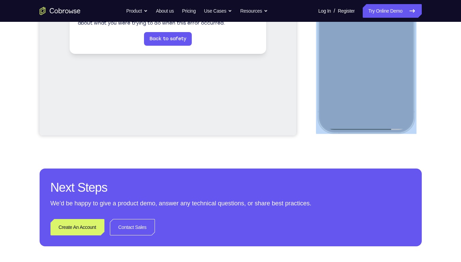
click at [356, 128] on div at bounding box center [367, 33] width 102 height 205
click at [356, 128] on div at bounding box center [366, 32] width 90 height 195
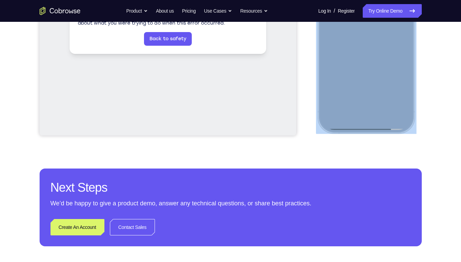
click at [356, 128] on div at bounding box center [366, 32] width 90 height 195
drag, startPoint x: 356, startPoint y: 128, endPoint x: 362, endPoint y: 125, distance: 6.3
click at [362, 125] on div at bounding box center [366, 32] width 90 height 195
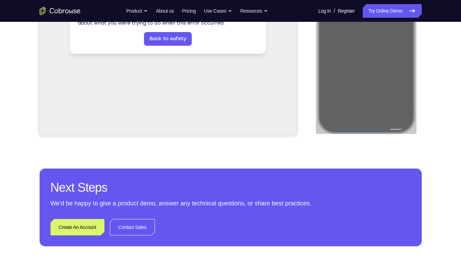
click at [382, 151] on div "Your Support Agent Your Customer Web iOS Android Next Steps We’d be happy to gi…" at bounding box center [230, 65] width 437 height 450
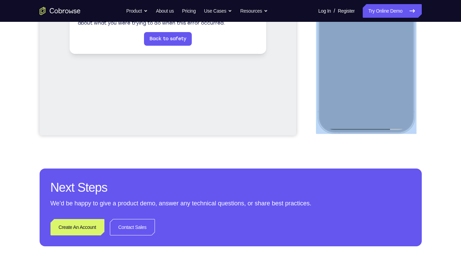
click at [365, 90] on div at bounding box center [366, 32] width 90 height 195
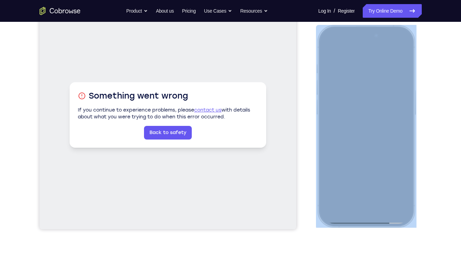
scroll to position [87, 0]
click at [326, 48] on div at bounding box center [366, 126] width 90 height 195
click at [403, 50] on div at bounding box center [366, 126] width 90 height 195
click at [368, 45] on div at bounding box center [366, 126] width 90 height 195
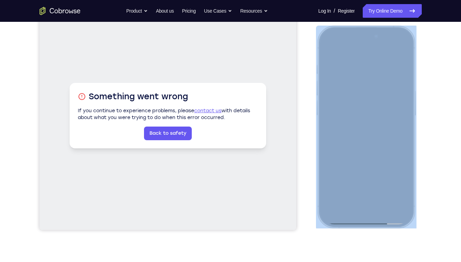
click at [404, 45] on div at bounding box center [366, 126] width 90 height 195
click at [365, 188] on div at bounding box center [366, 126] width 90 height 195
click at [369, 124] on div at bounding box center [366, 126] width 90 height 195
click at [367, 188] on div at bounding box center [366, 126] width 90 height 195
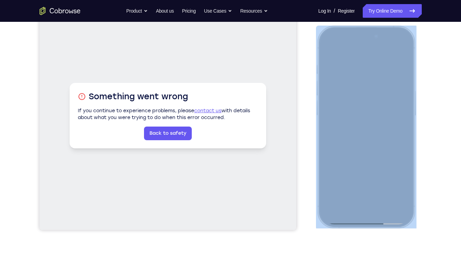
click at [367, 188] on div at bounding box center [366, 126] width 90 height 195
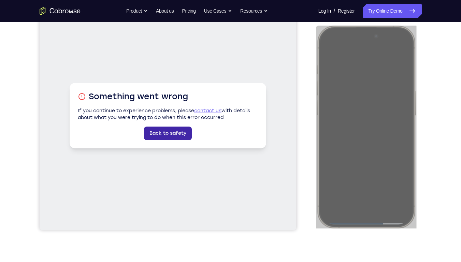
click at [178, 128] on link "Back to safety" at bounding box center [168, 134] width 48 height 14
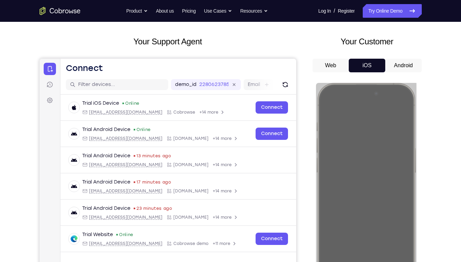
scroll to position [30, 0]
click at [332, 66] on button "Web" at bounding box center [331, 66] width 37 height 14
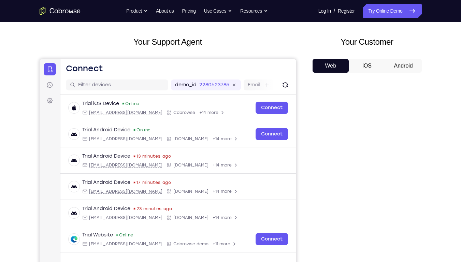
click at [366, 66] on button "iOS" at bounding box center [367, 66] width 37 height 14
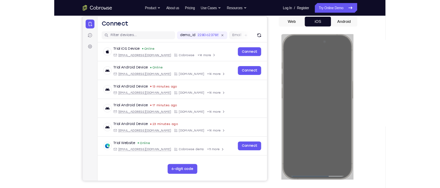
scroll to position [68, 0]
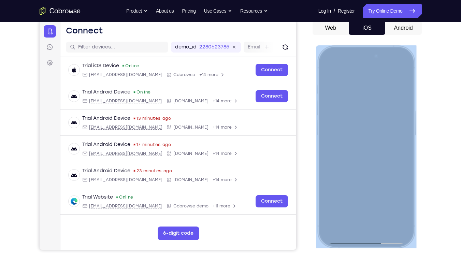
click at [365, 188] on div at bounding box center [366, 146] width 90 height 195
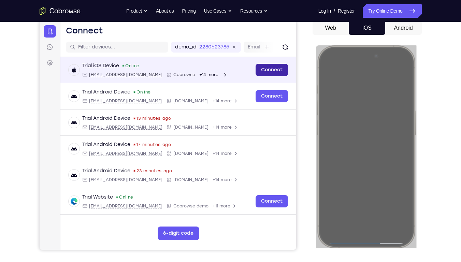
click at [275, 74] on link "Connect" at bounding box center [271, 70] width 32 height 12
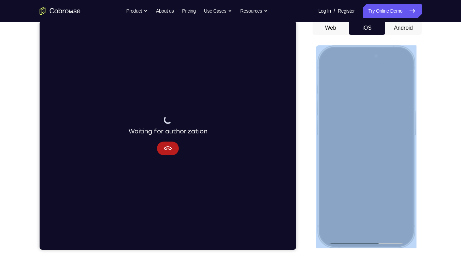
click at [360, 188] on div at bounding box center [366, 146] width 90 height 195
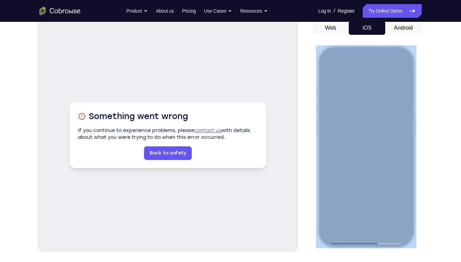
click at [391, 55] on div at bounding box center [366, 146] width 90 height 195
click at [382, 56] on div at bounding box center [366, 146] width 90 height 195
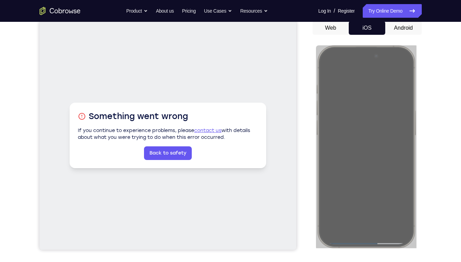
click at [436, 97] on div "Your Support Agent Your Customer Web iOS Android Next Steps We’d be happy to gi…" at bounding box center [230, 179] width 437 height 450
click at [395, 25] on button "Android" at bounding box center [403, 28] width 37 height 14
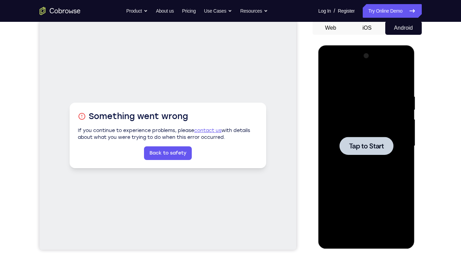
click at [357, 146] on span "Tap to Start" at bounding box center [366, 146] width 35 height 7
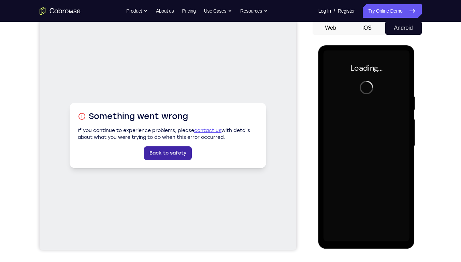
click at [165, 158] on link "Back to safety" at bounding box center [168, 153] width 48 height 14
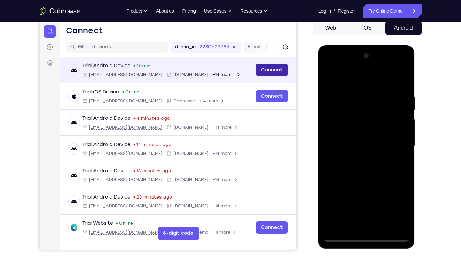
click at [263, 73] on link "Connect" at bounding box center [271, 70] width 32 height 12
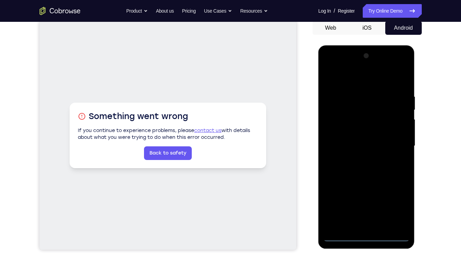
click at [364, 188] on div at bounding box center [367, 146] width 86 height 191
click at [398, 188] on div at bounding box center [367, 146] width 86 height 191
click at [336, 66] on div at bounding box center [367, 146] width 86 height 191
click at [396, 142] on div at bounding box center [367, 146] width 86 height 191
click at [372, 188] on div at bounding box center [367, 146] width 86 height 191
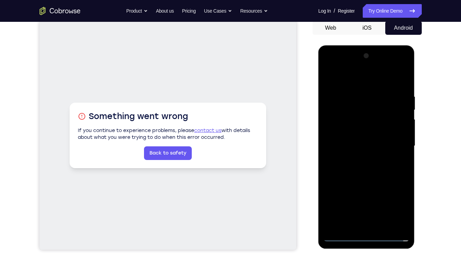
click at [348, 139] on div at bounding box center [367, 146] width 86 height 191
click at [352, 129] on div at bounding box center [367, 146] width 86 height 191
click at [366, 145] on div at bounding box center [367, 146] width 86 height 191
click at [403, 86] on div at bounding box center [367, 146] width 86 height 191
click at [401, 88] on div at bounding box center [367, 146] width 86 height 191
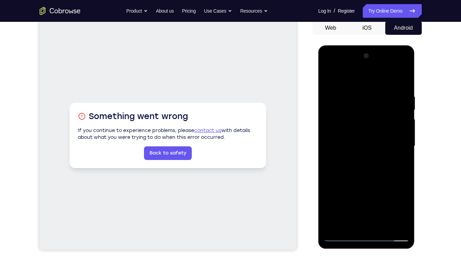
click at [357, 90] on div at bounding box center [367, 146] width 86 height 191
click at [401, 187] on div at bounding box center [367, 146] width 86 height 191
click at [405, 188] on div at bounding box center [367, 146] width 86 height 191
click at [403, 188] on div at bounding box center [367, 146] width 86 height 191
